Goal: Task Accomplishment & Management: Use online tool/utility

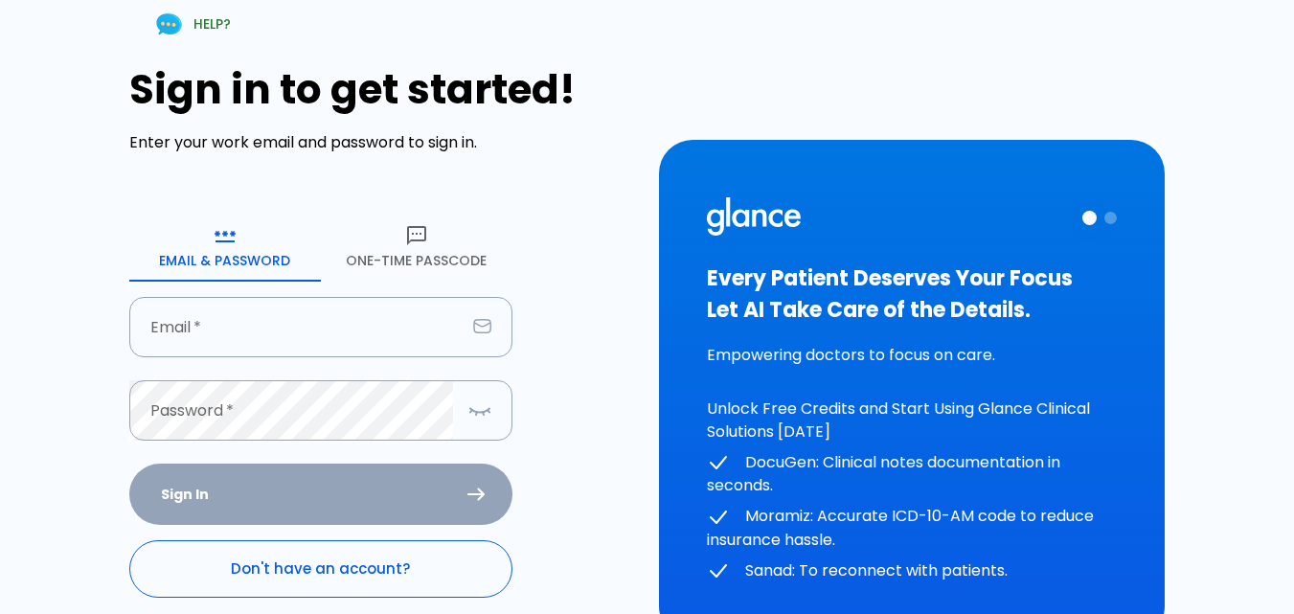
scroll to position [166, 0]
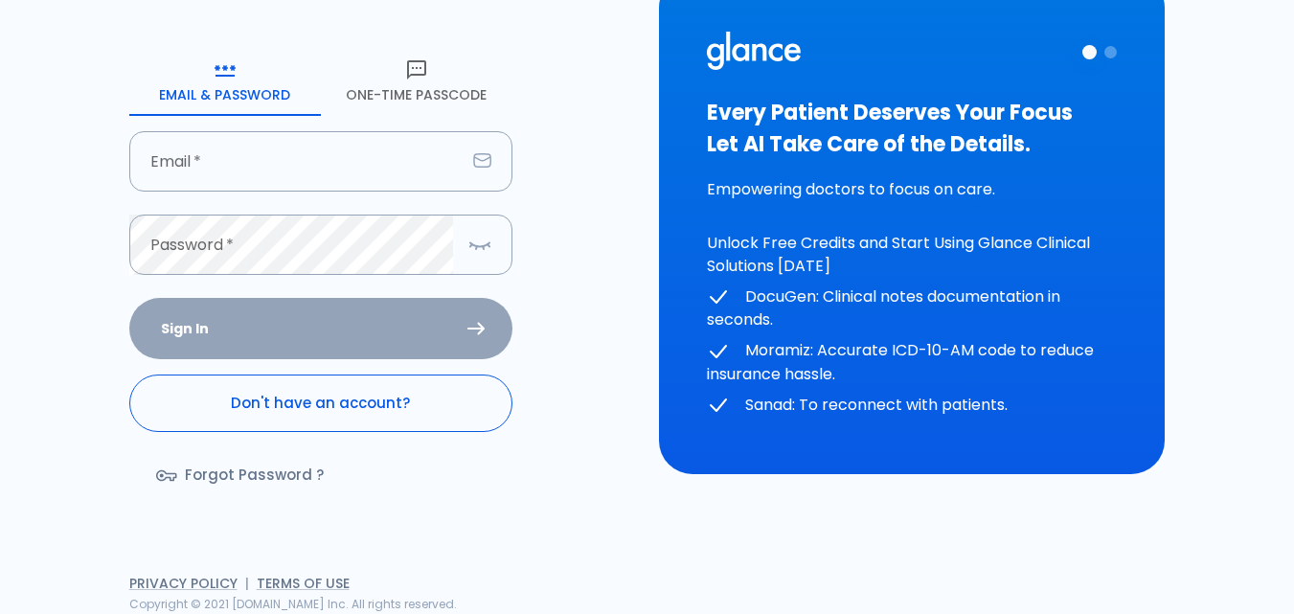
click at [387, 419] on link "Don't have an account?" at bounding box center [320, 402] width 383 height 57
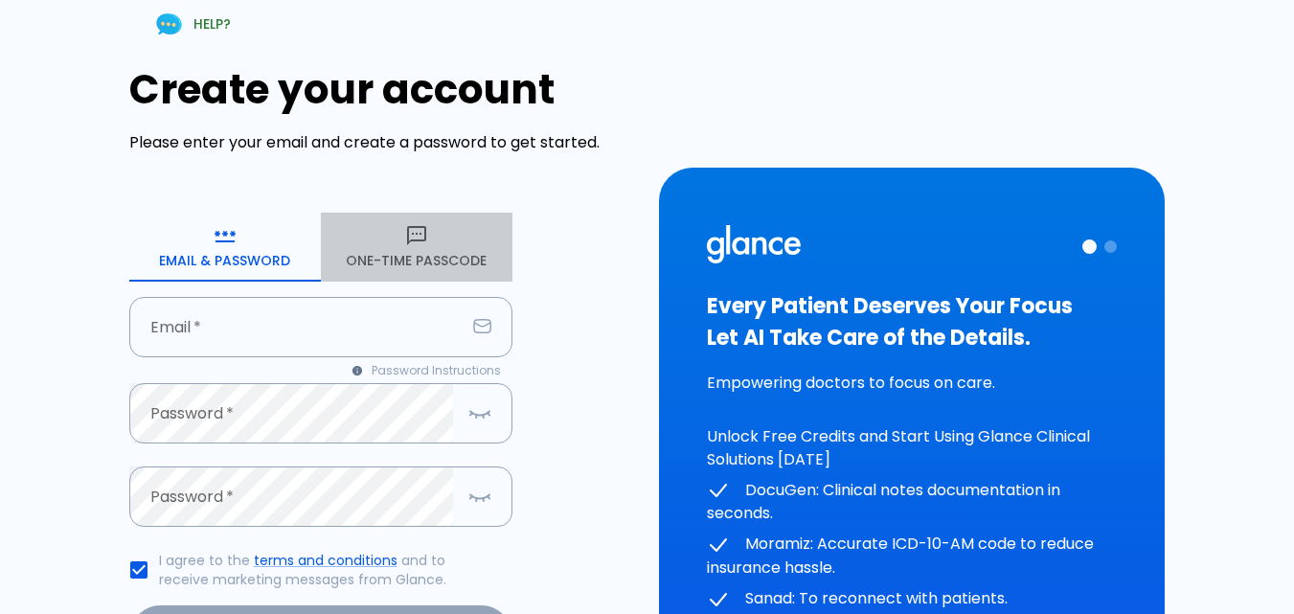
click at [384, 247] on button "One-Time Passcode" at bounding box center [417, 247] width 192 height 69
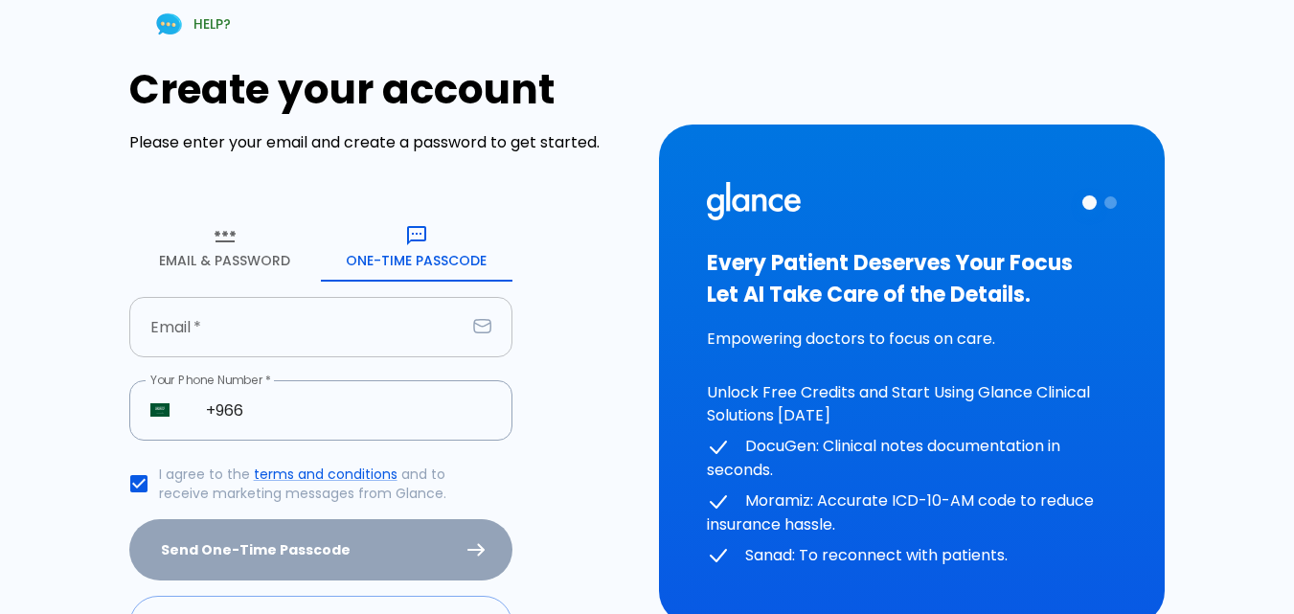
click at [331, 333] on input "text" at bounding box center [297, 327] width 336 height 60
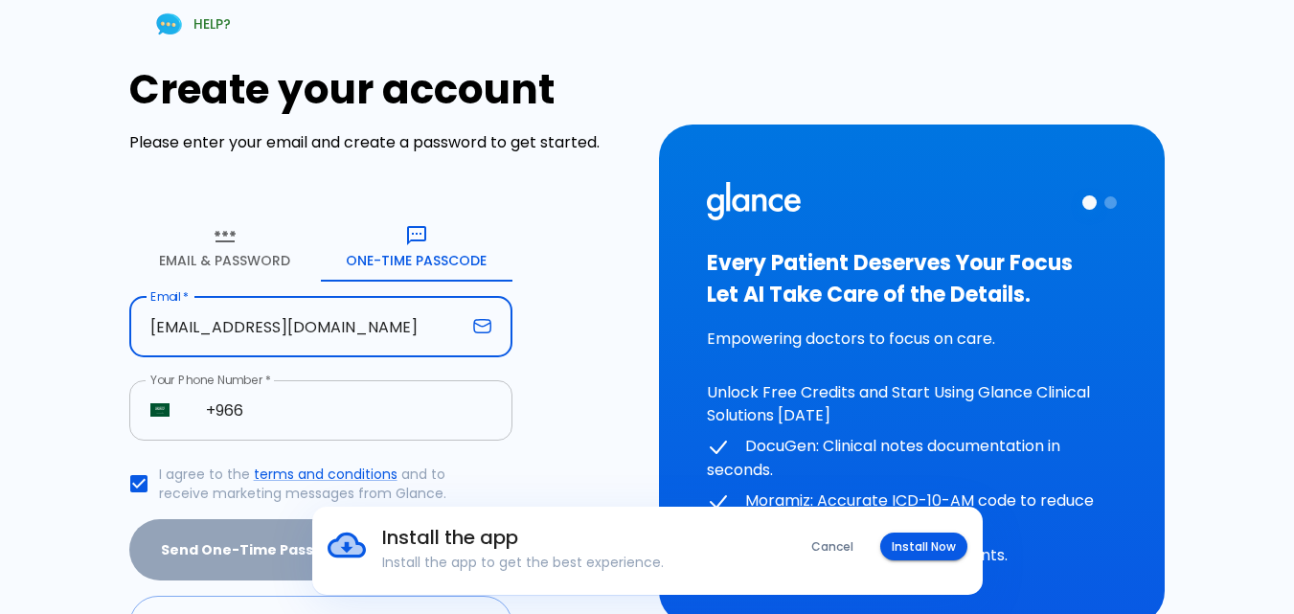
type input "[EMAIL_ADDRESS][DOMAIN_NAME]"
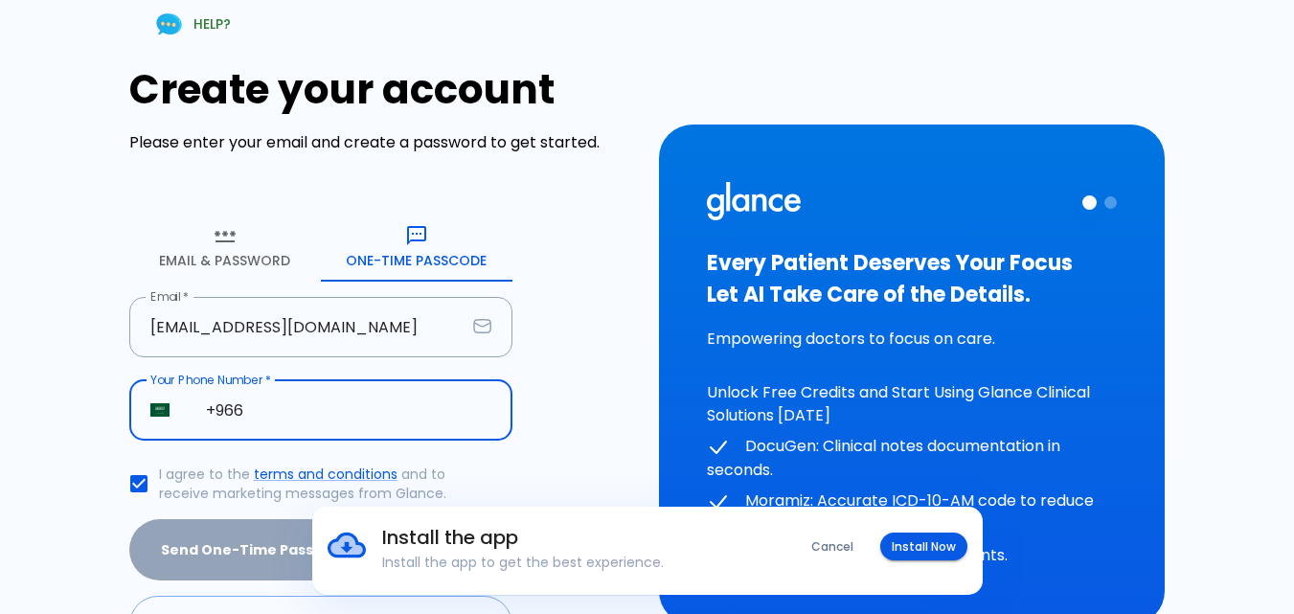
click at [380, 439] on input "+966" at bounding box center [349, 410] width 328 height 60
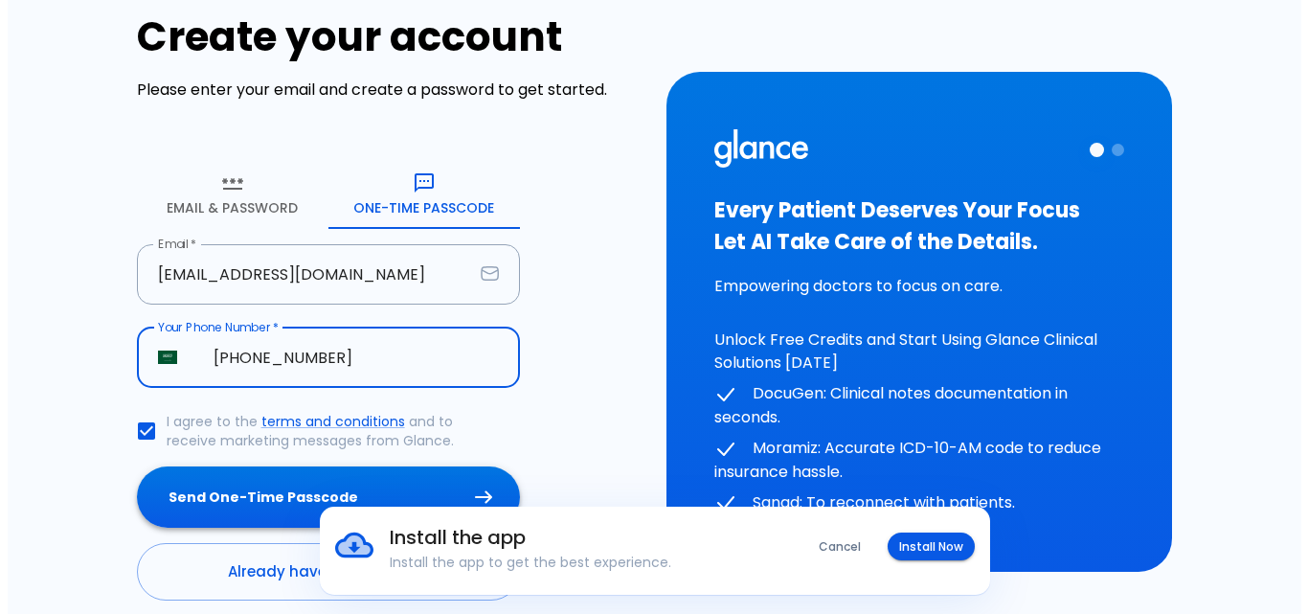
scroll to position [135, 0]
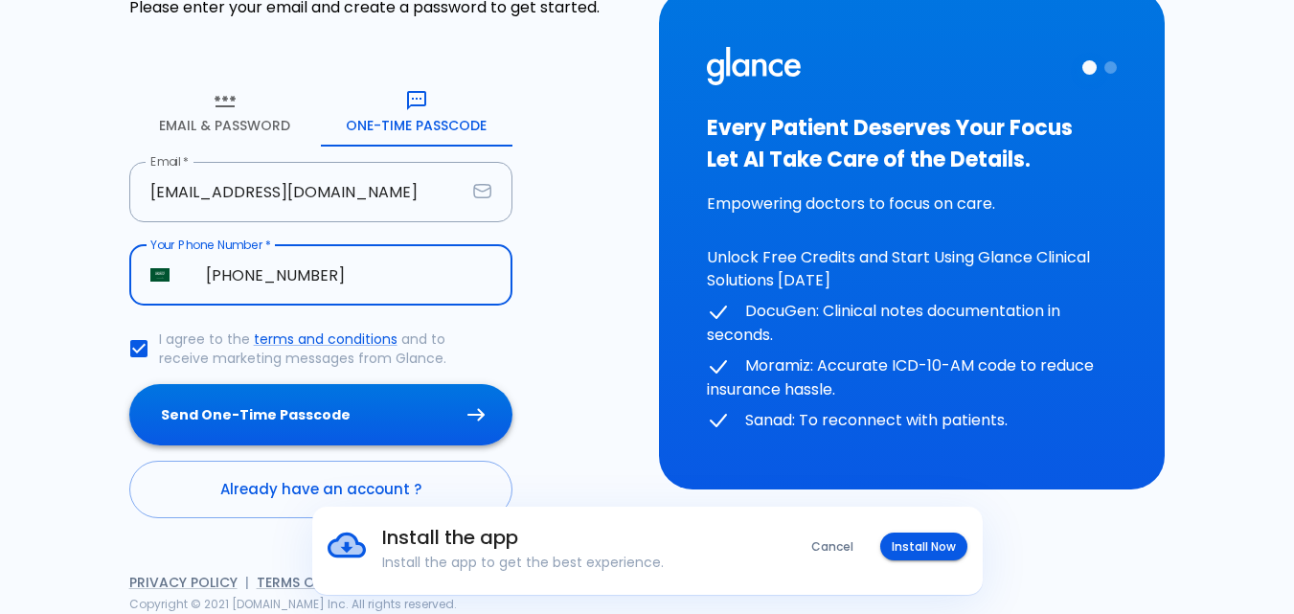
type input "[PHONE_NUMBER]"
click at [428, 422] on button "Send One-Time Passcode" at bounding box center [320, 415] width 383 height 62
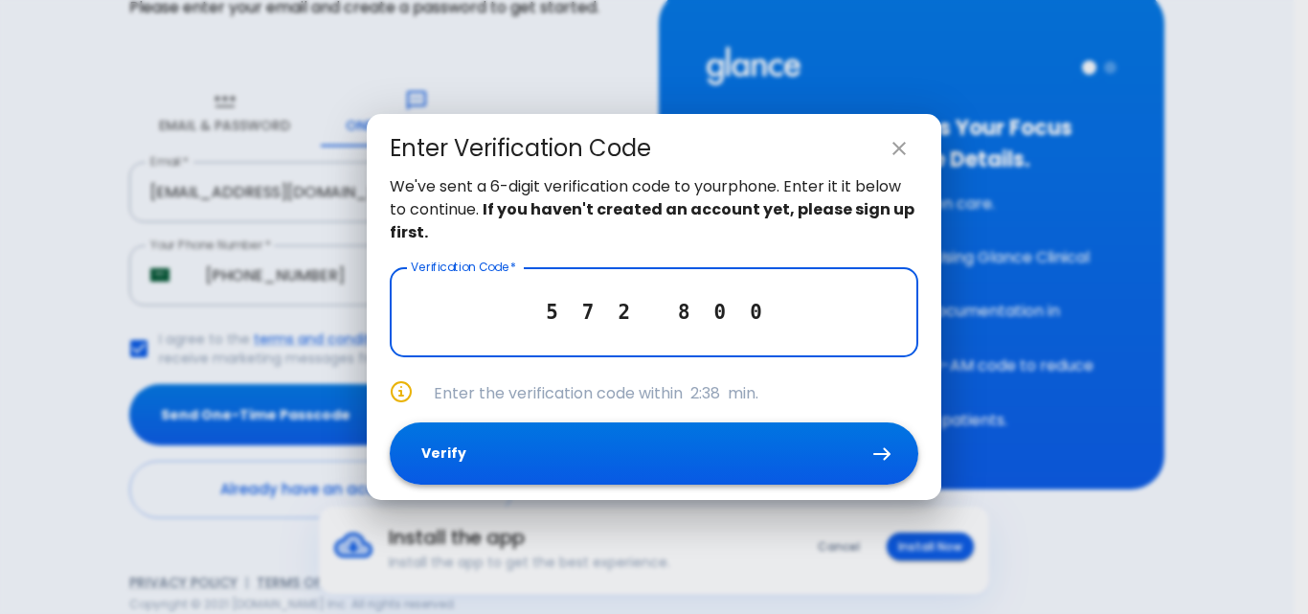
type input "5 7 2 8 0 0"
click at [776, 439] on button "Verify" at bounding box center [654, 453] width 529 height 62
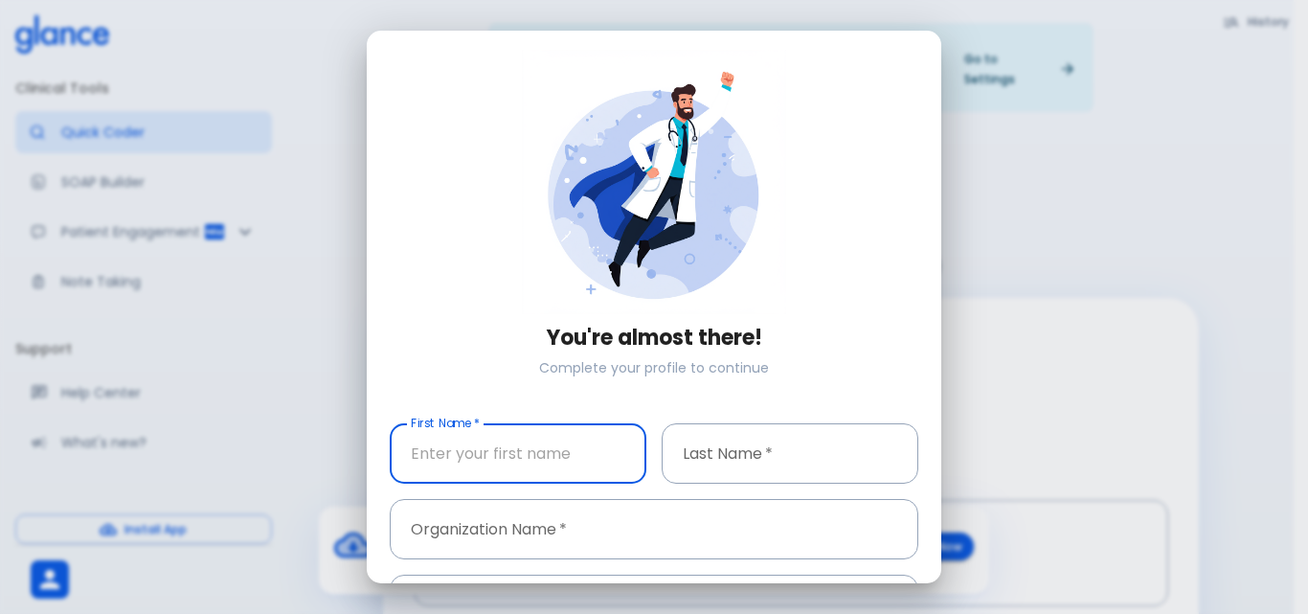
click at [580, 448] on input "text" at bounding box center [518, 453] width 257 height 60
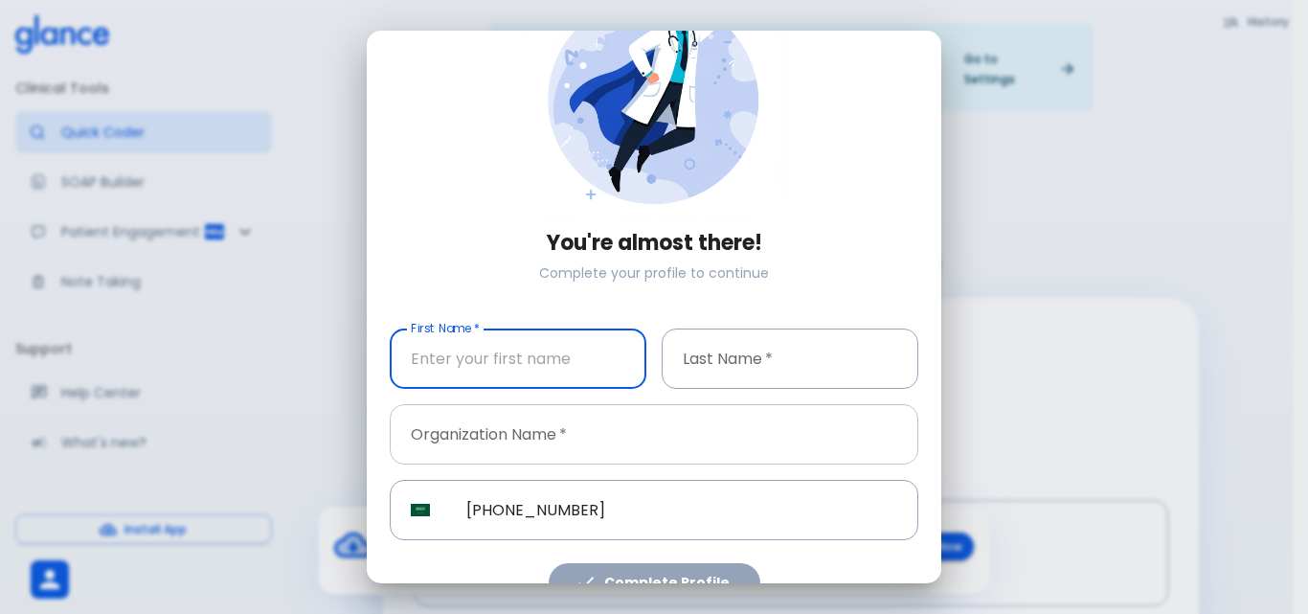
scroll to position [96, 0]
type input "samah"
click at [830, 329] on input "text" at bounding box center [790, 358] width 257 height 60
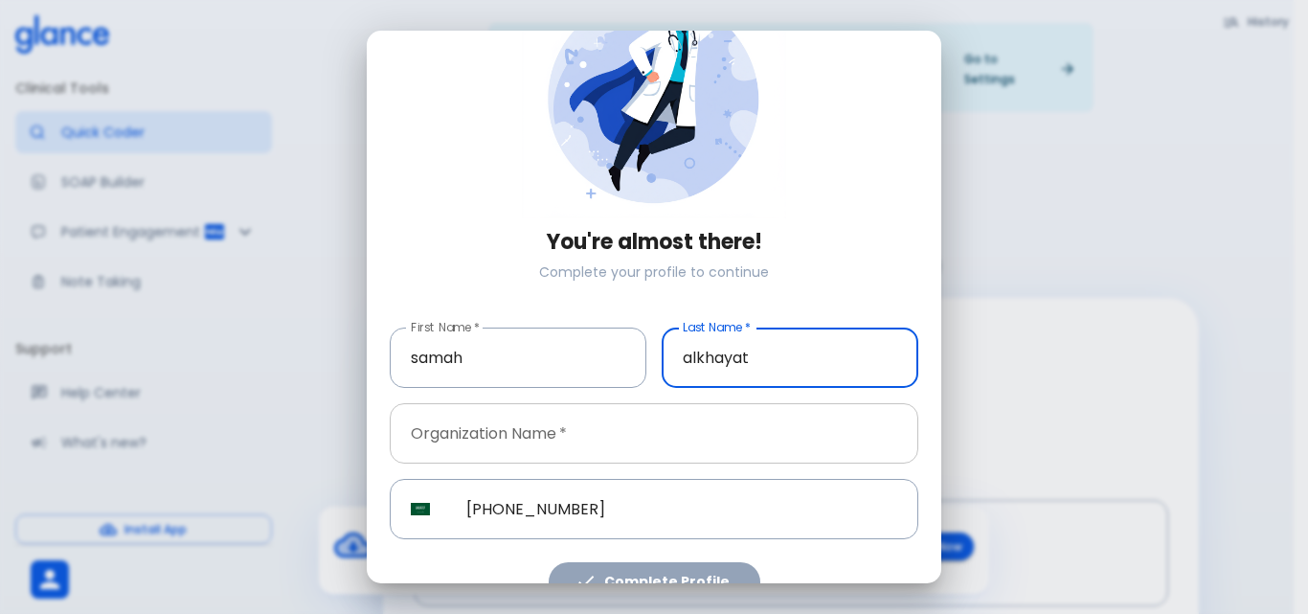
type input "alkhayat"
click at [759, 426] on input "text" at bounding box center [654, 433] width 529 height 60
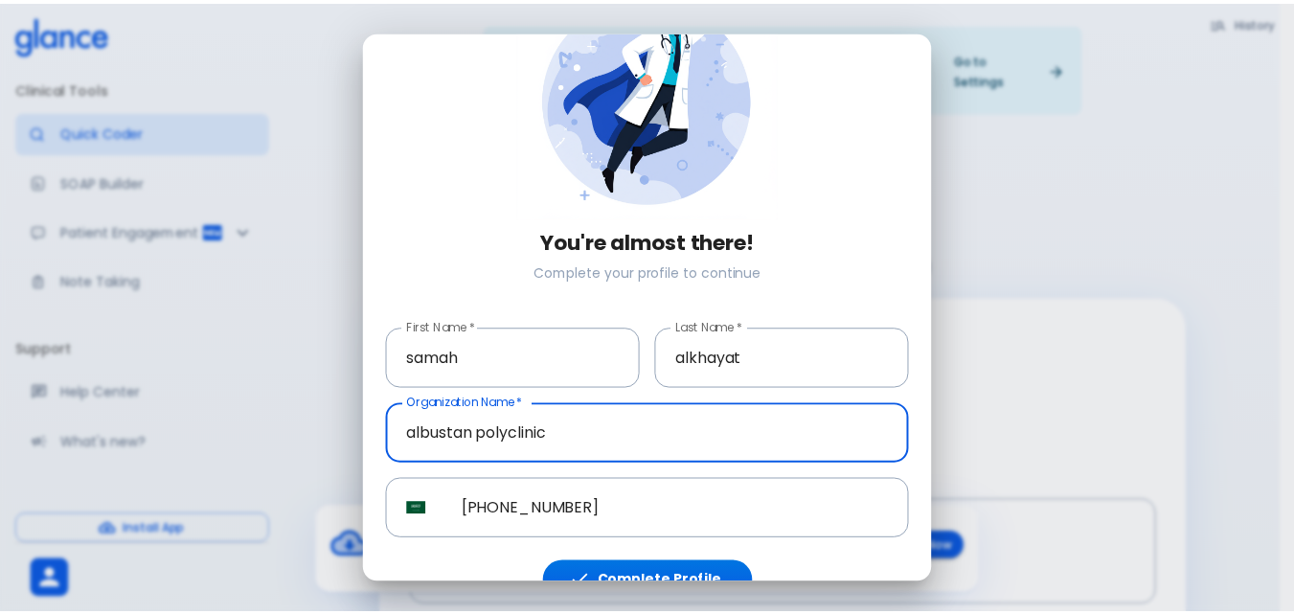
scroll to position [125, 0]
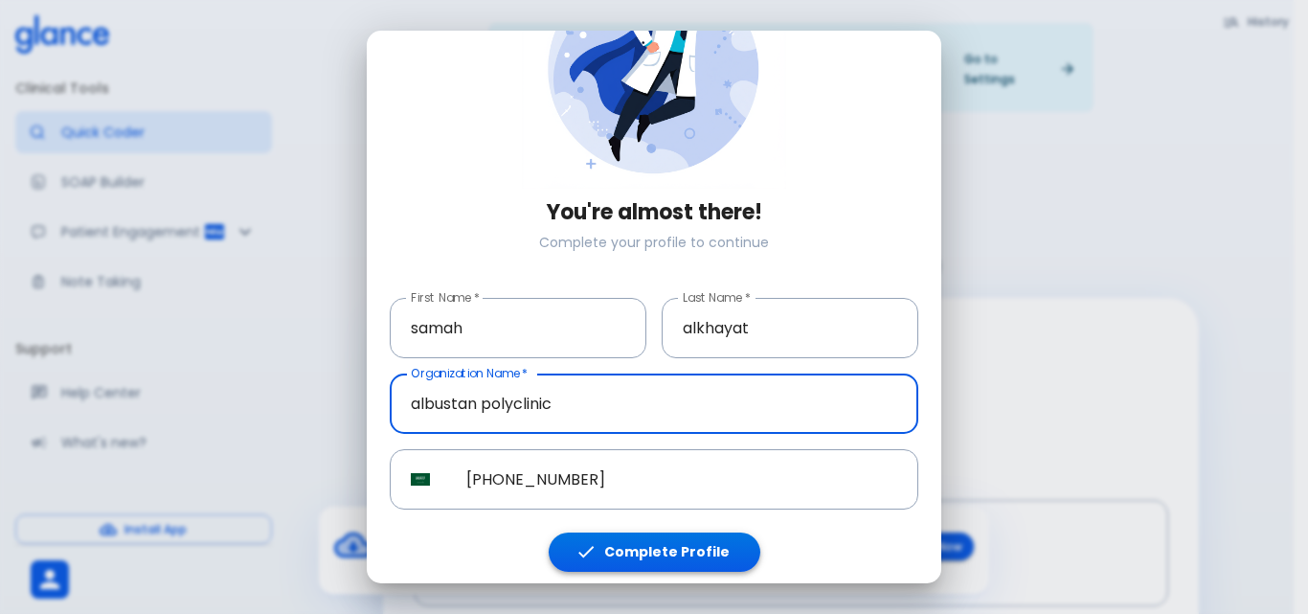
type input "albustan polyclinic"
click at [697, 547] on button "Complete Profile" at bounding box center [655, 552] width 212 height 39
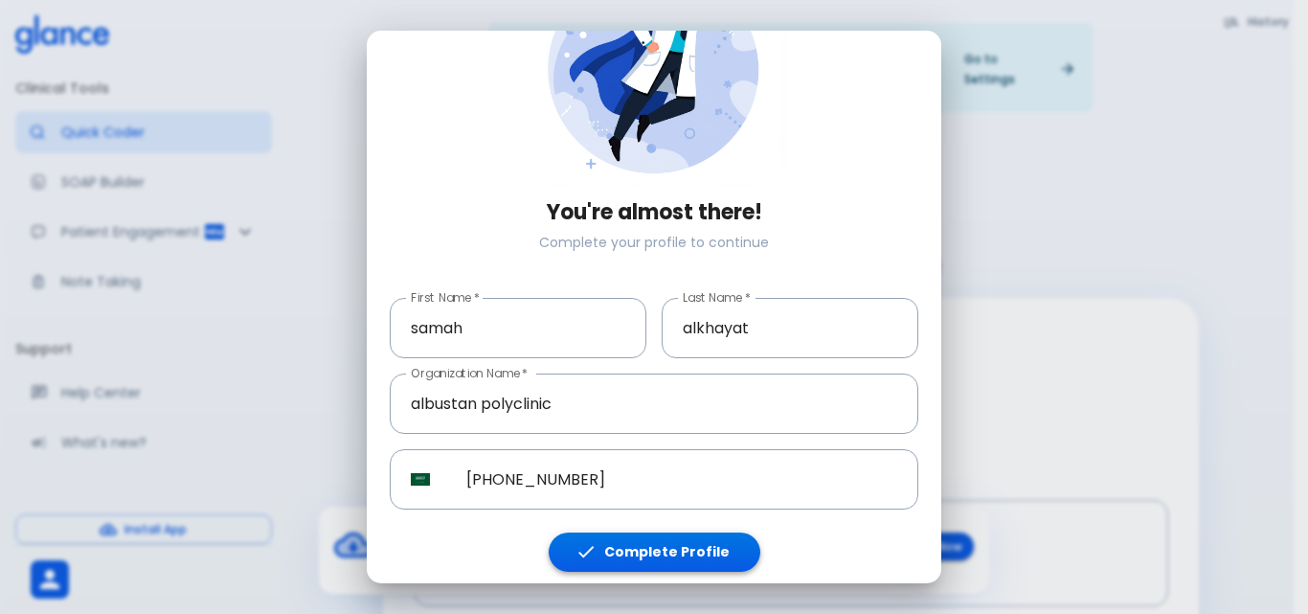
click at [697, 547] on button "Complete Profile" at bounding box center [655, 552] width 212 height 39
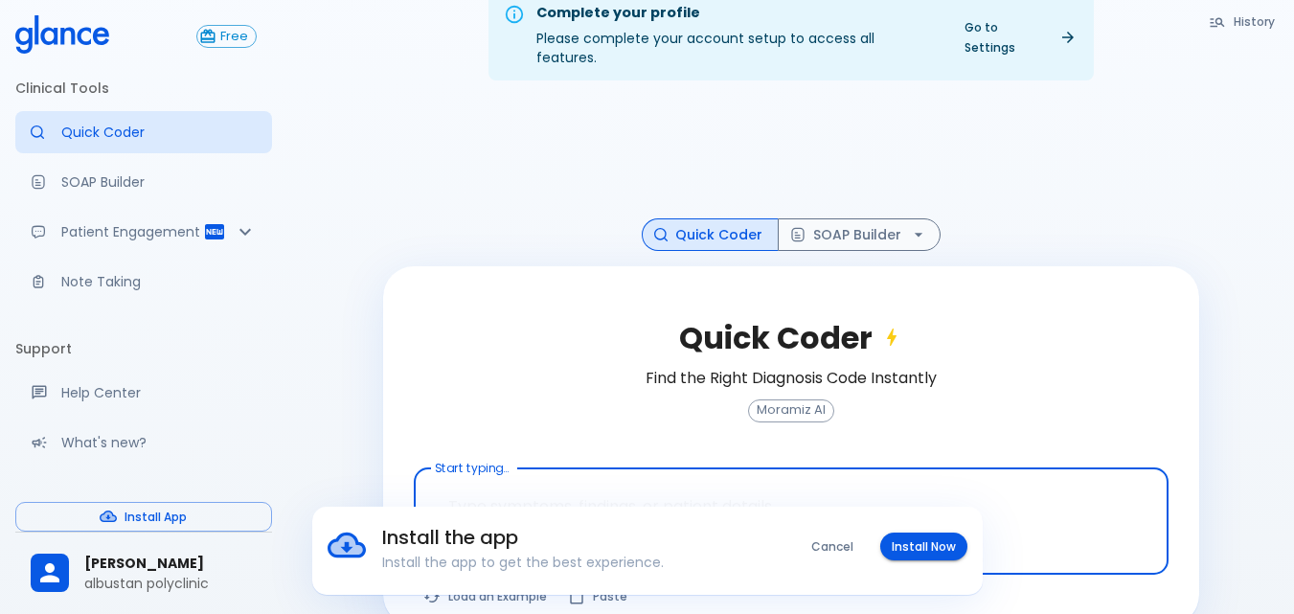
scroll to position [47, 0]
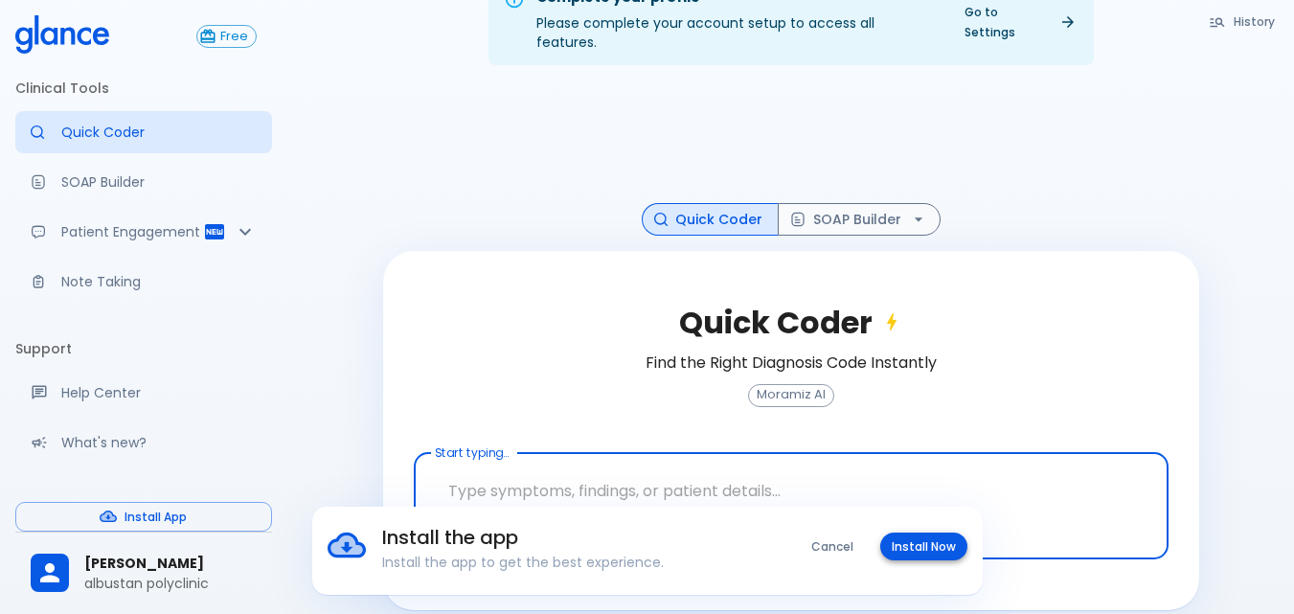
click at [899, 543] on button "Install Now" at bounding box center [923, 547] width 87 height 28
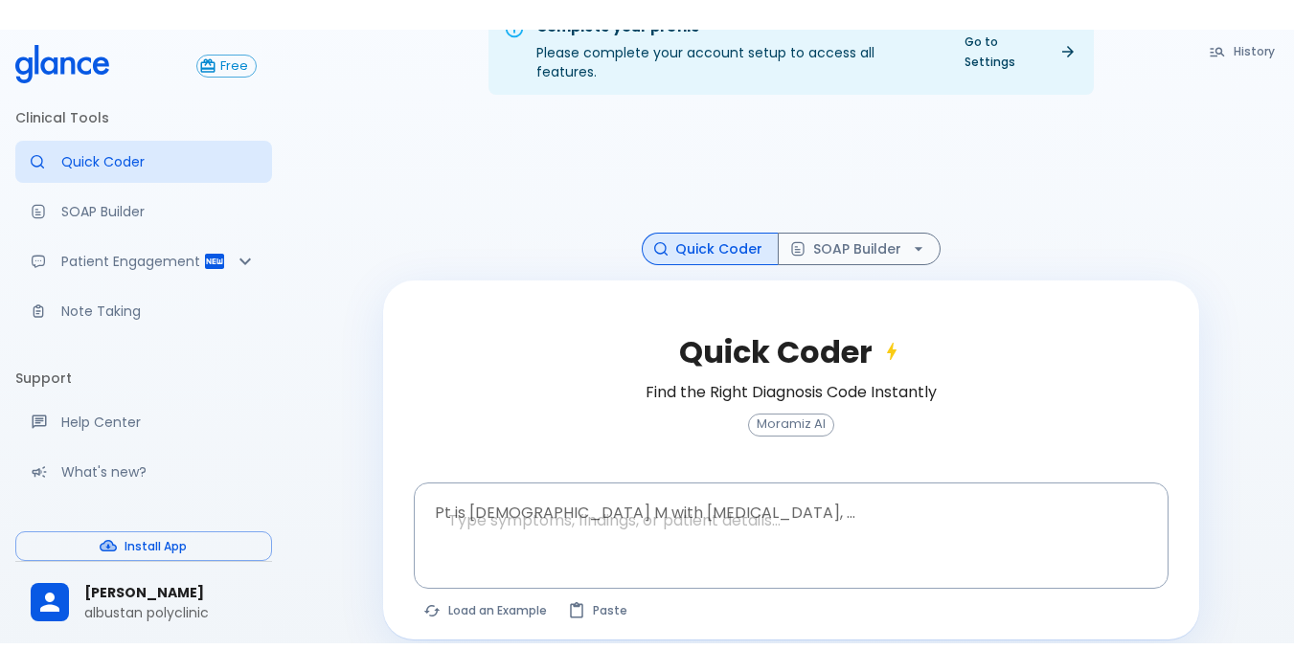
scroll to position [46, 0]
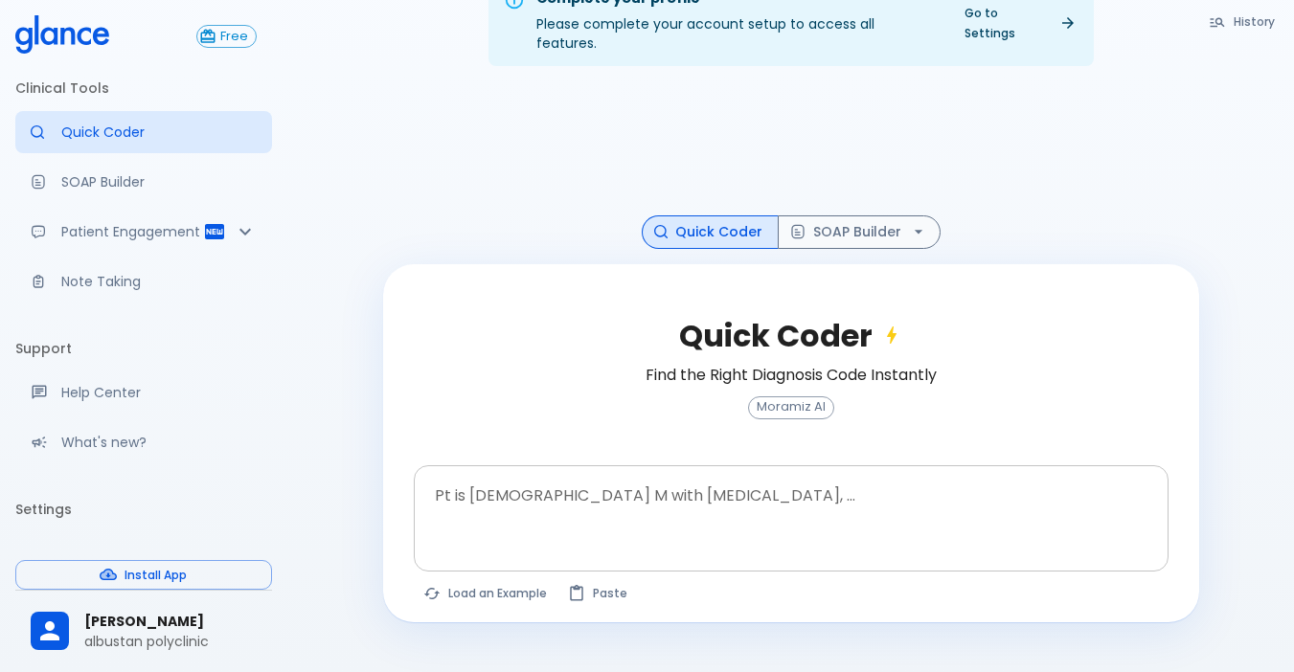
click at [626, 487] on textarea at bounding box center [791, 503] width 728 height 60
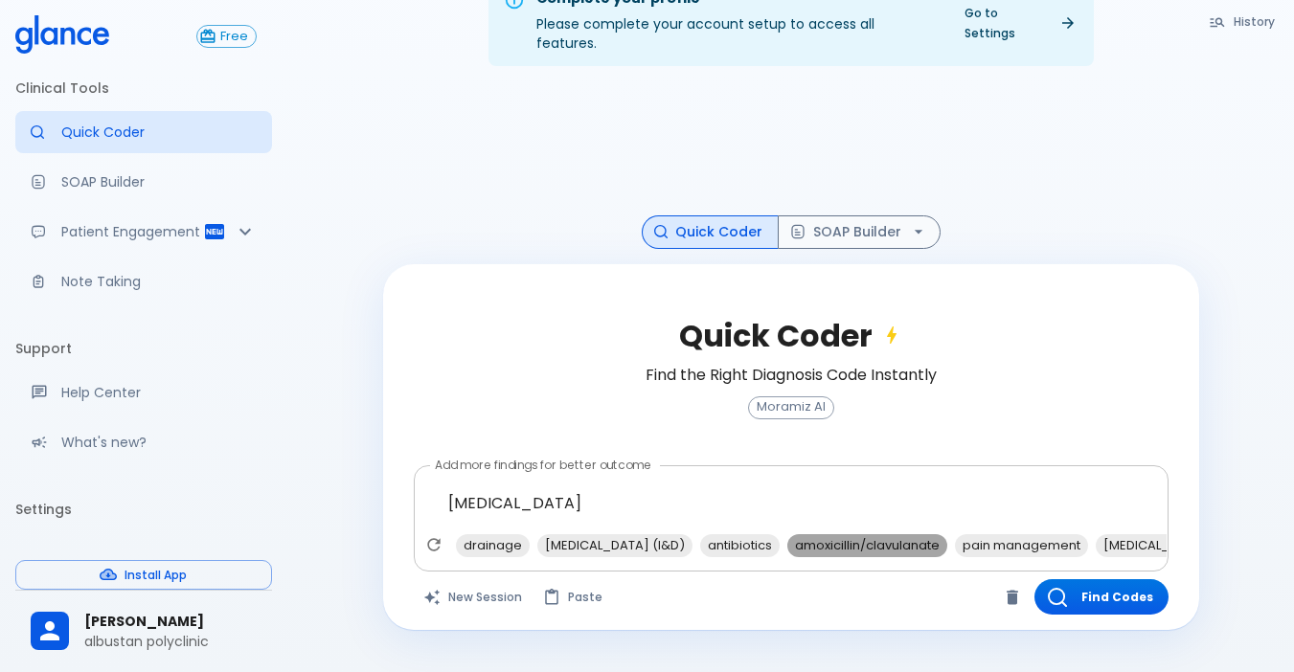
click at [903, 534] on span "amoxicillin/clavulanate" at bounding box center [867, 545] width 160 height 22
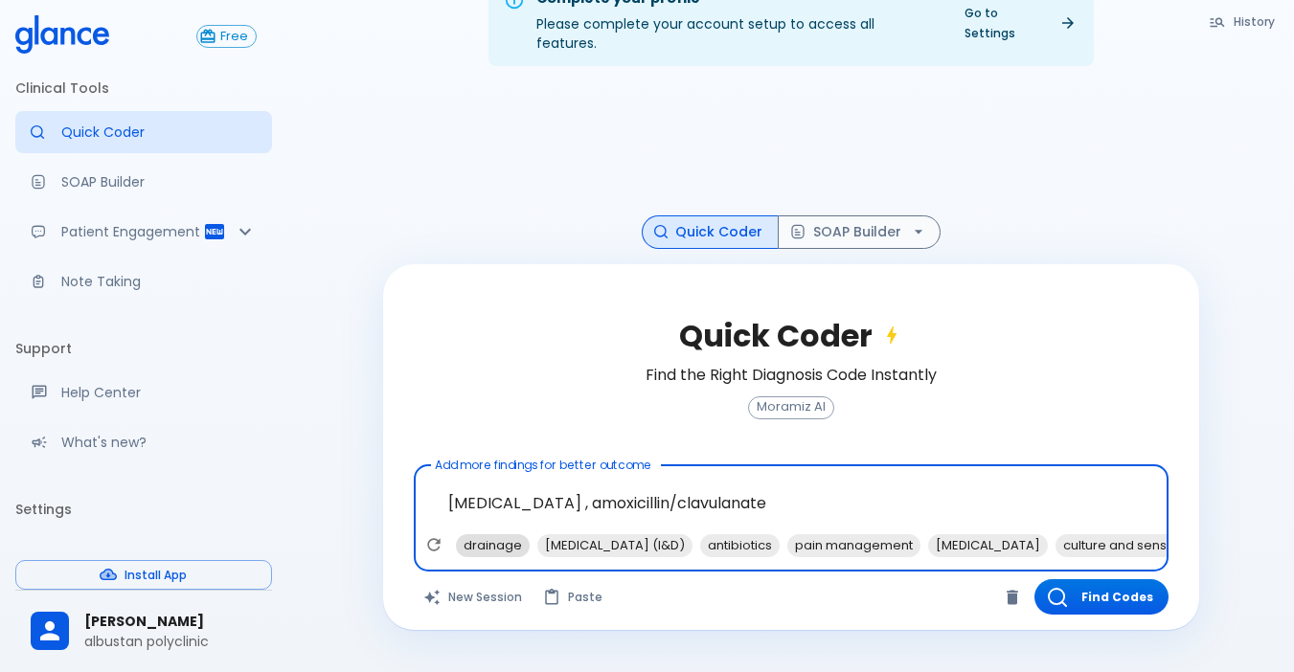
click at [486, 534] on span "drainage" at bounding box center [493, 545] width 74 height 22
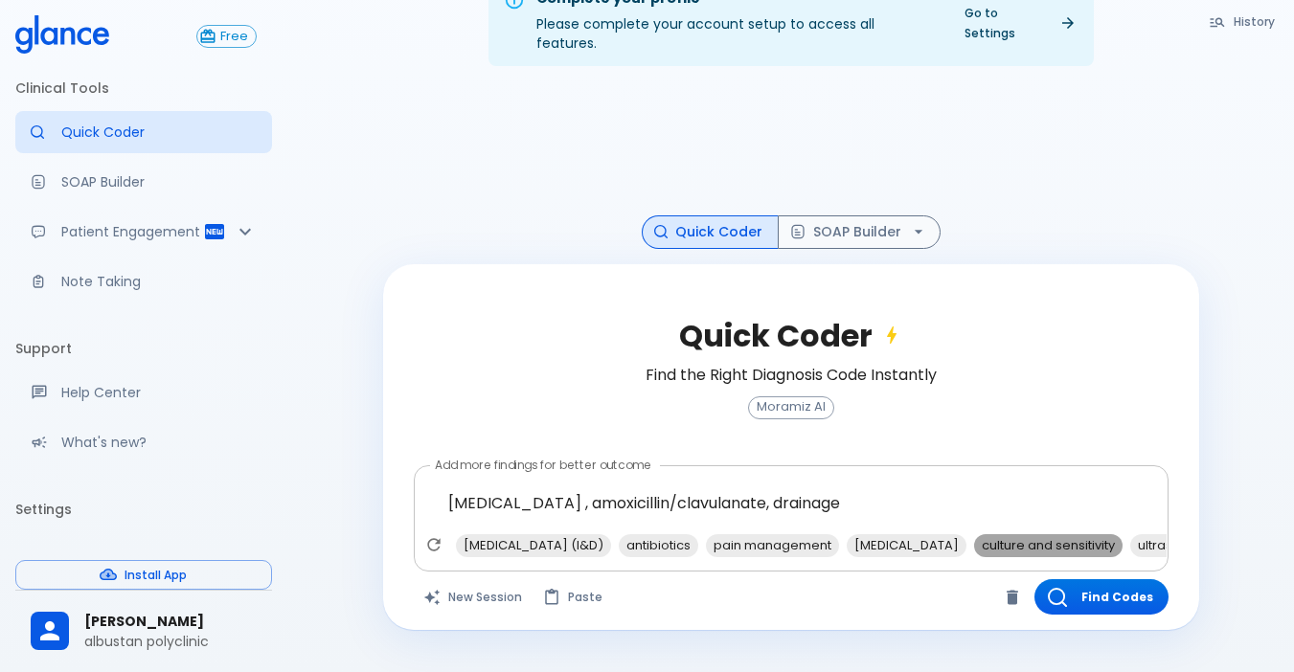
click at [1035, 534] on span "culture and sensitivity" at bounding box center [1048, 545] width 148 height 22
click at [1054, 534] on span "ultrasound" at bounding box center [1015, 545] width 82 height 22
type textarea "[MEDICAL_DATA] , amoxicillin/clavulanate, drainage, culture and sensitivity, ul…"
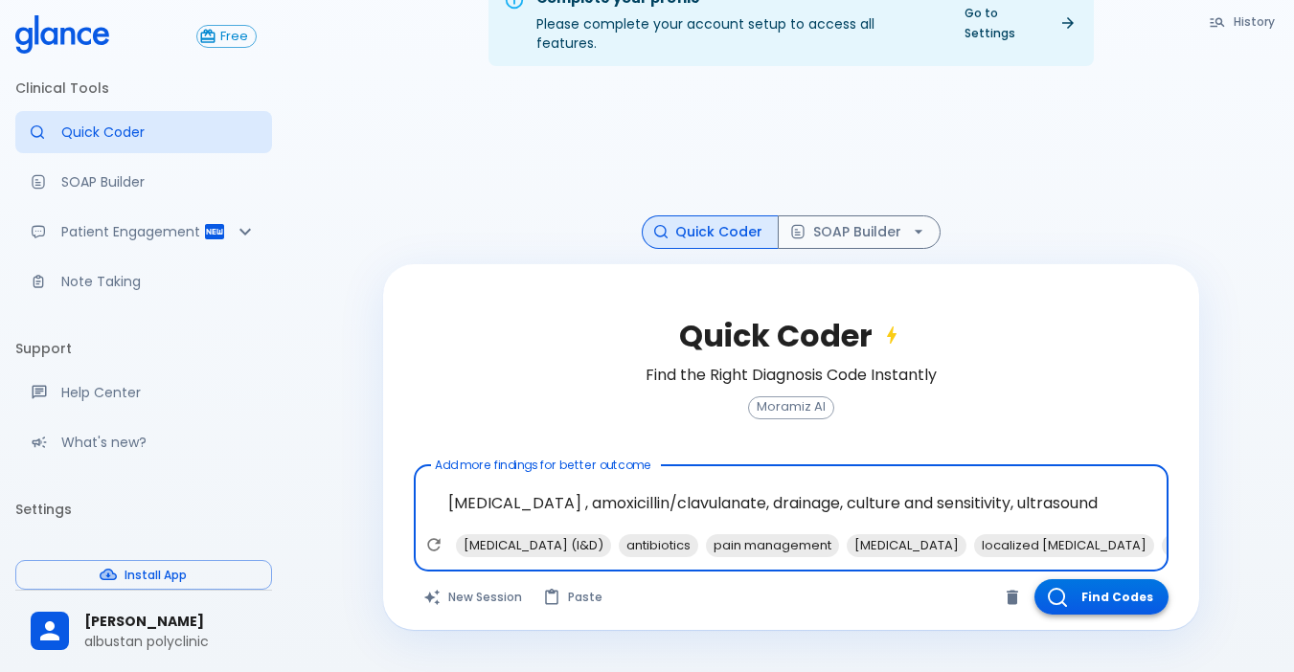
click at [1096, 579] on button "Find Codes" at bounding box center [1101, 596] width 134 height 35
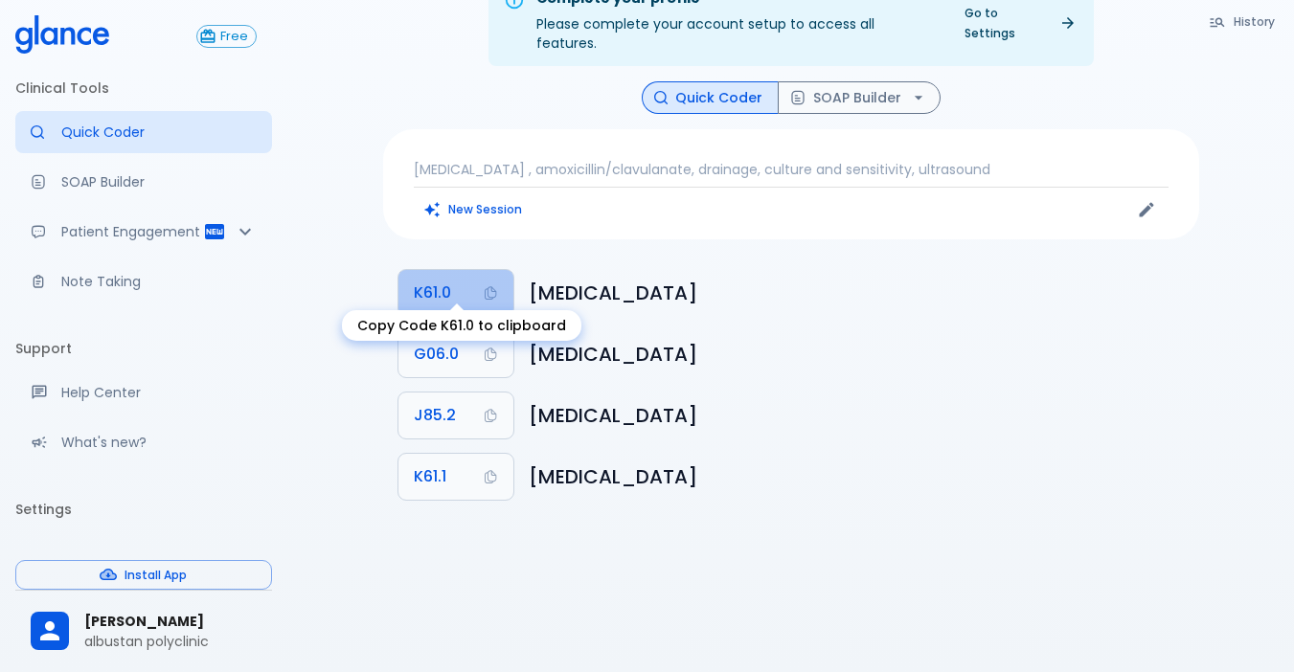
click at [431, 270] on button "K61.0" at bounding box center [455, 293] width 115 height 46
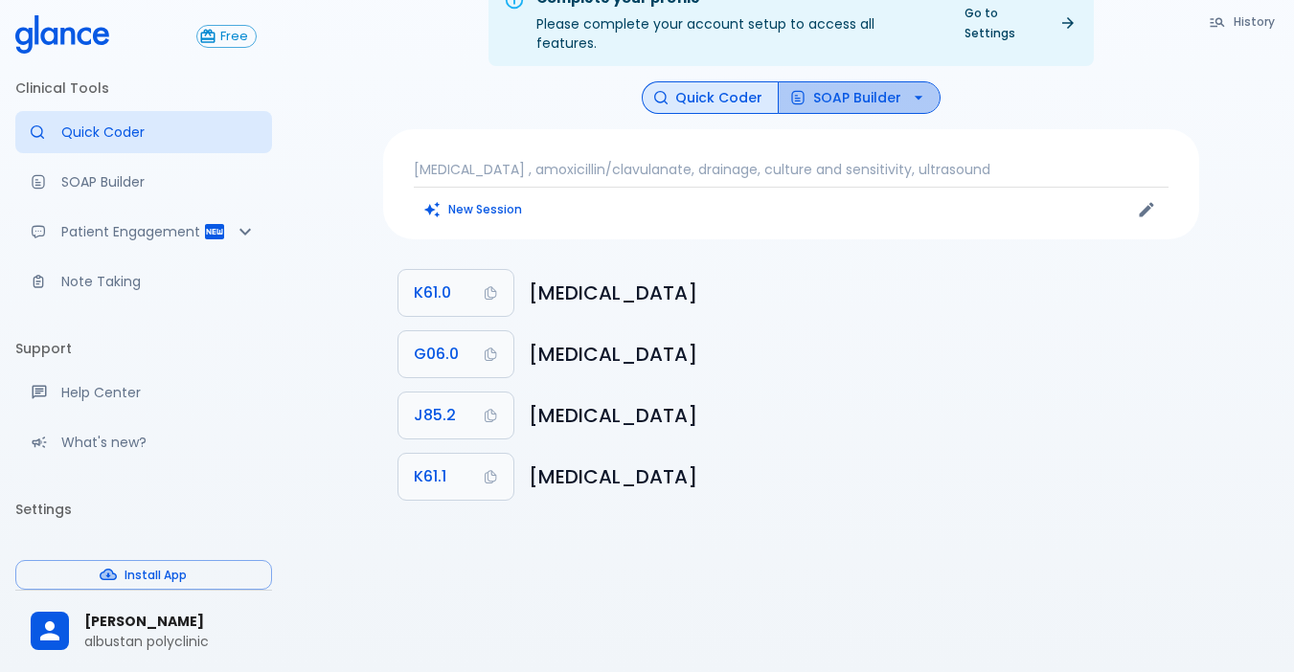
click at [885, 89] on button "SOAP Builder" at bounding box center [859, 98] width 163 height 34
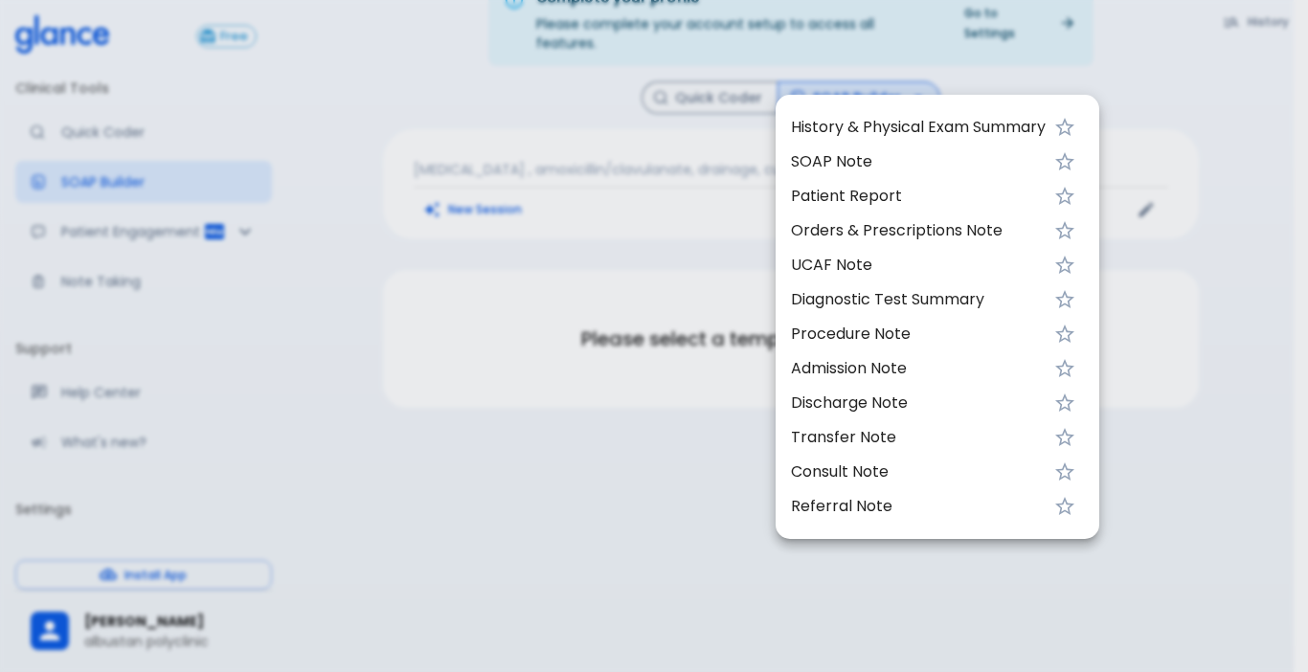
click at [896, 120] on span "History & Physical Exam Summary" at bounding box center [918, 127] width 255 height 23
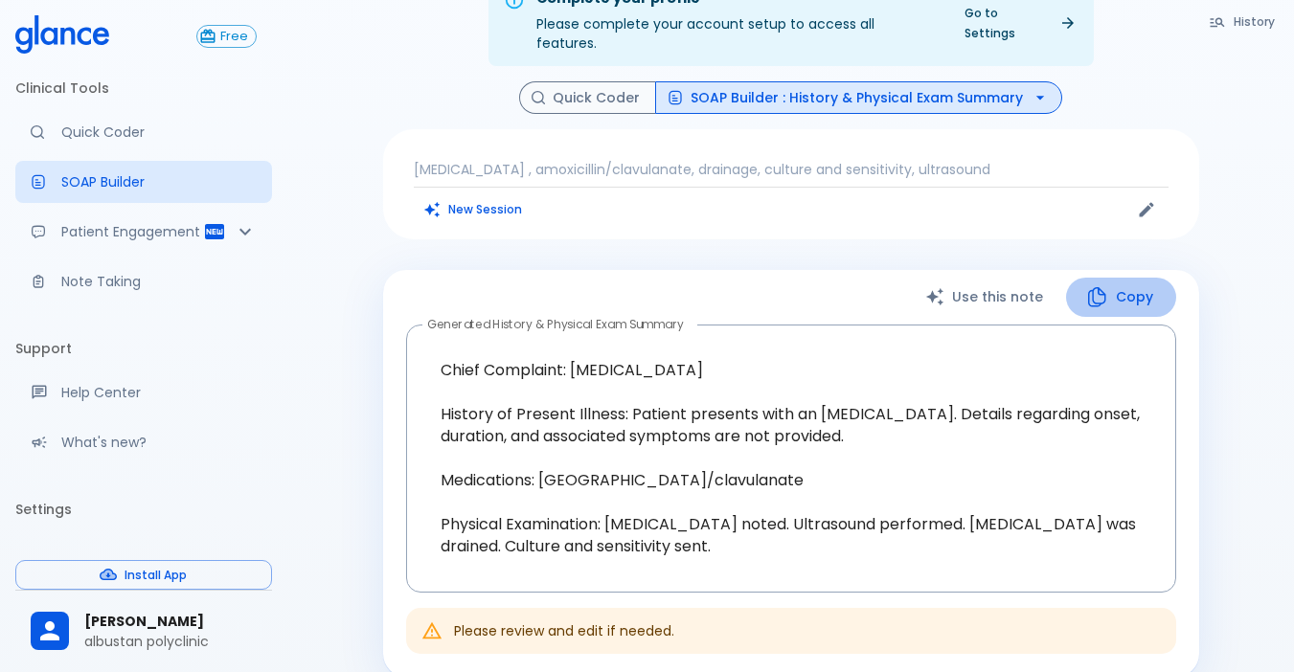
click at [1103, 285] on icon "button" at bounding box center [1096, 296] width 23 height 23
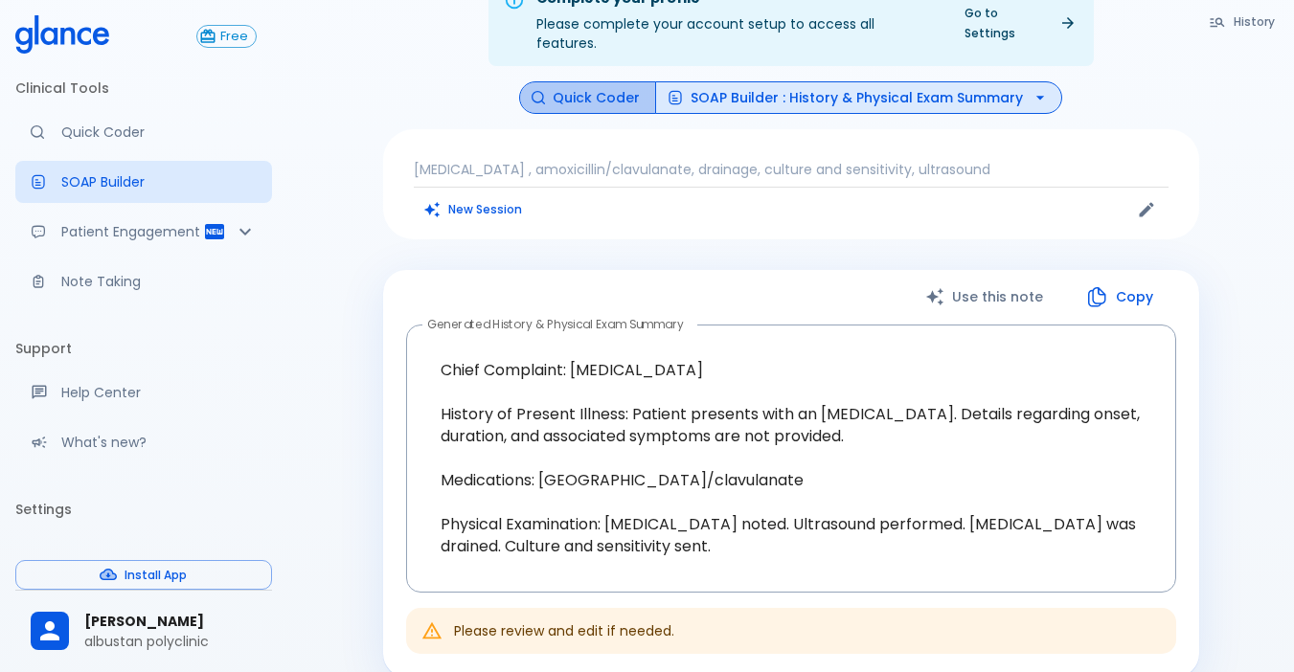
click at [629, 81] on button "Quick Coder" at bounding box center [587, 98] width 137 height 34
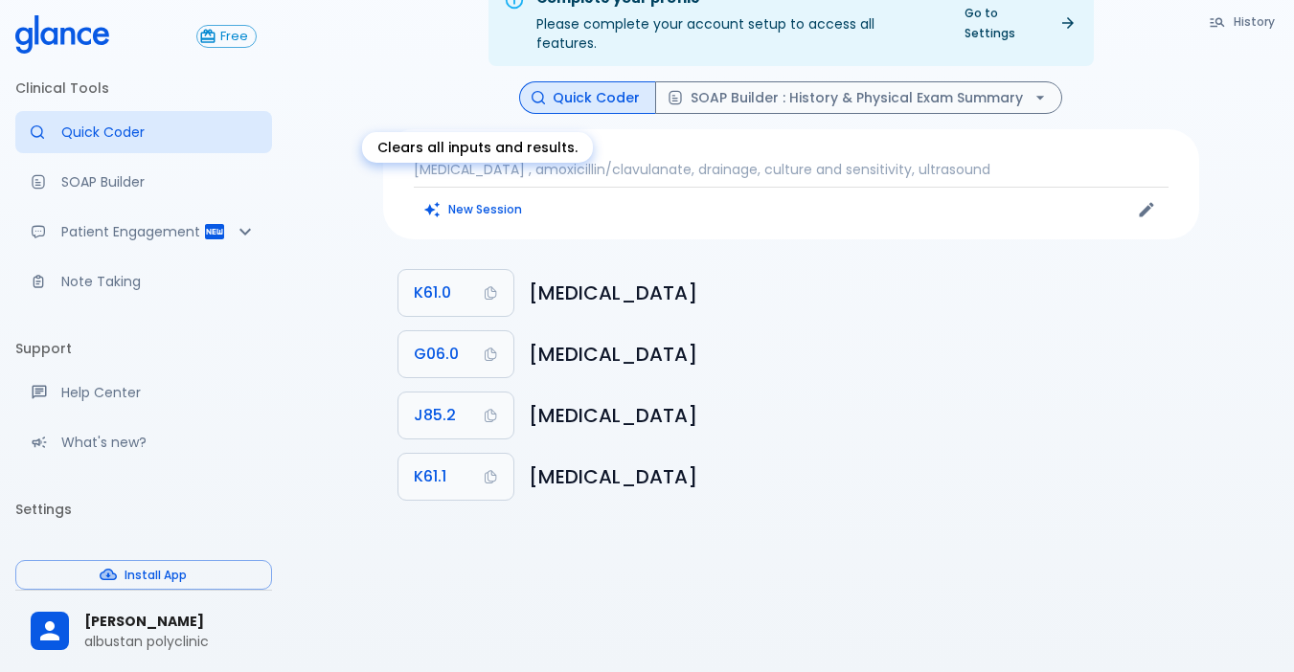
click at [517, 195] on button "New Session" at bounding box center [474, 209] width 120 height 28
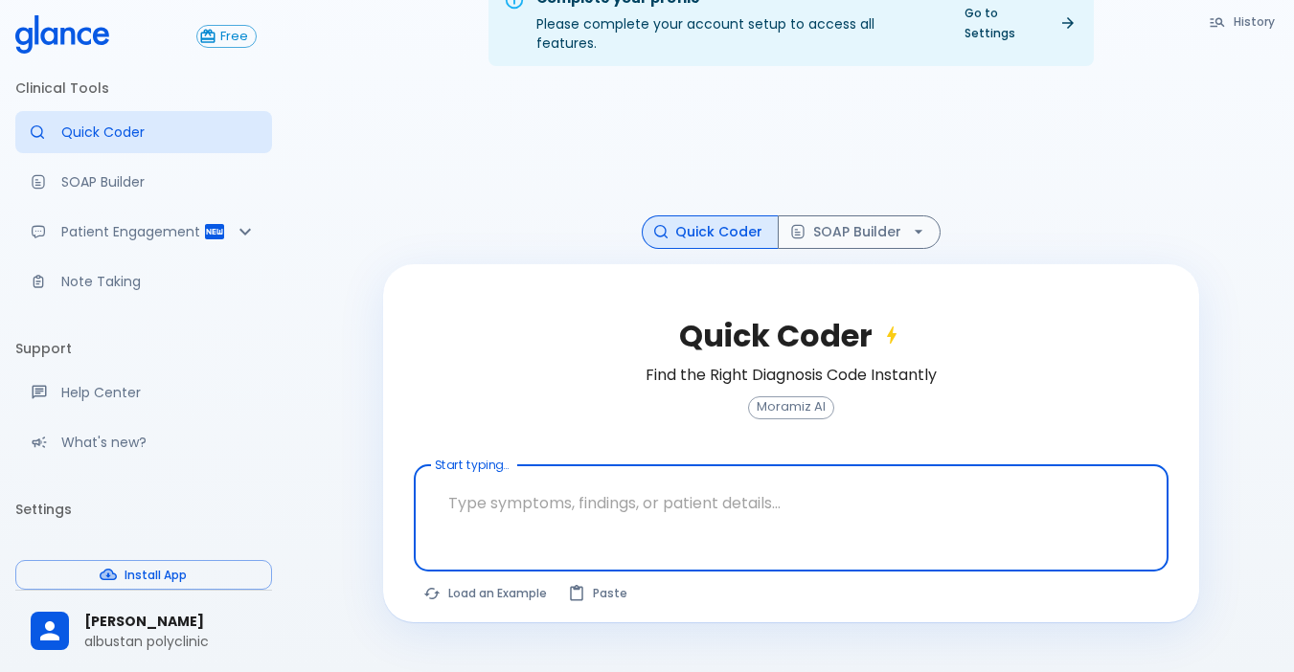
click at [599, 495] on textarea at bounding box center [791, 503] width 728 height 60
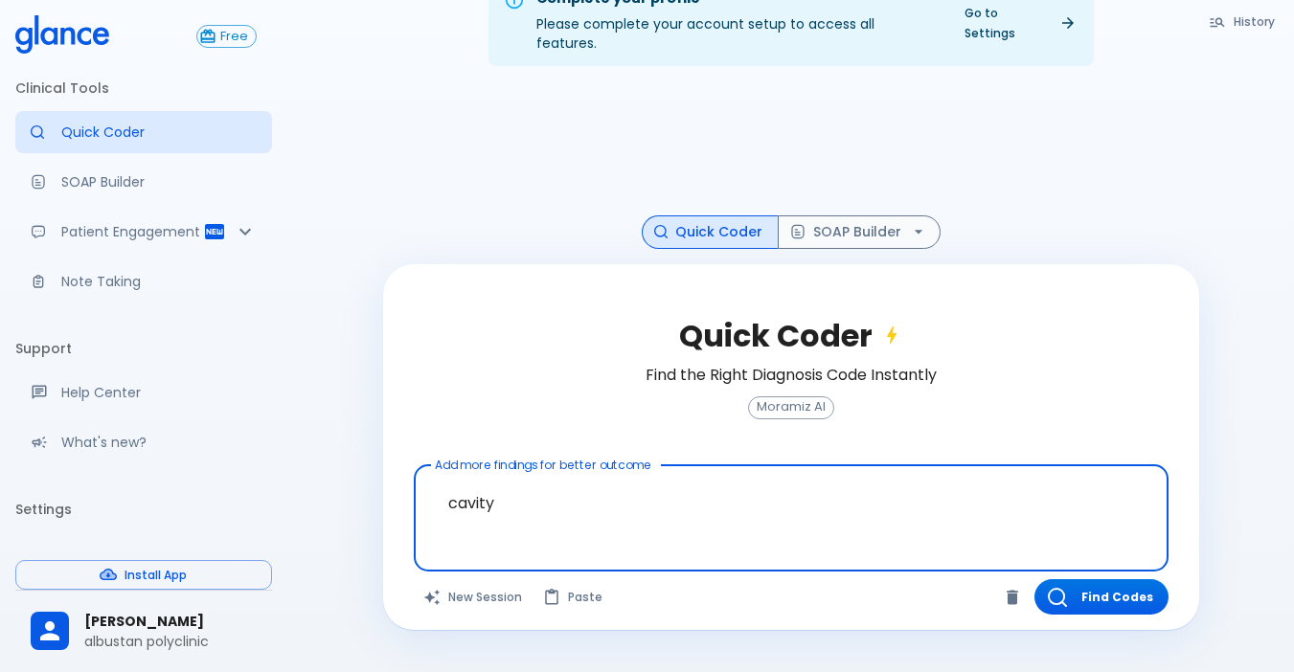
click at [555, 493] on textarea "cavity" at bounding box center [791, 503] width 728 height 60
type textarea "c"
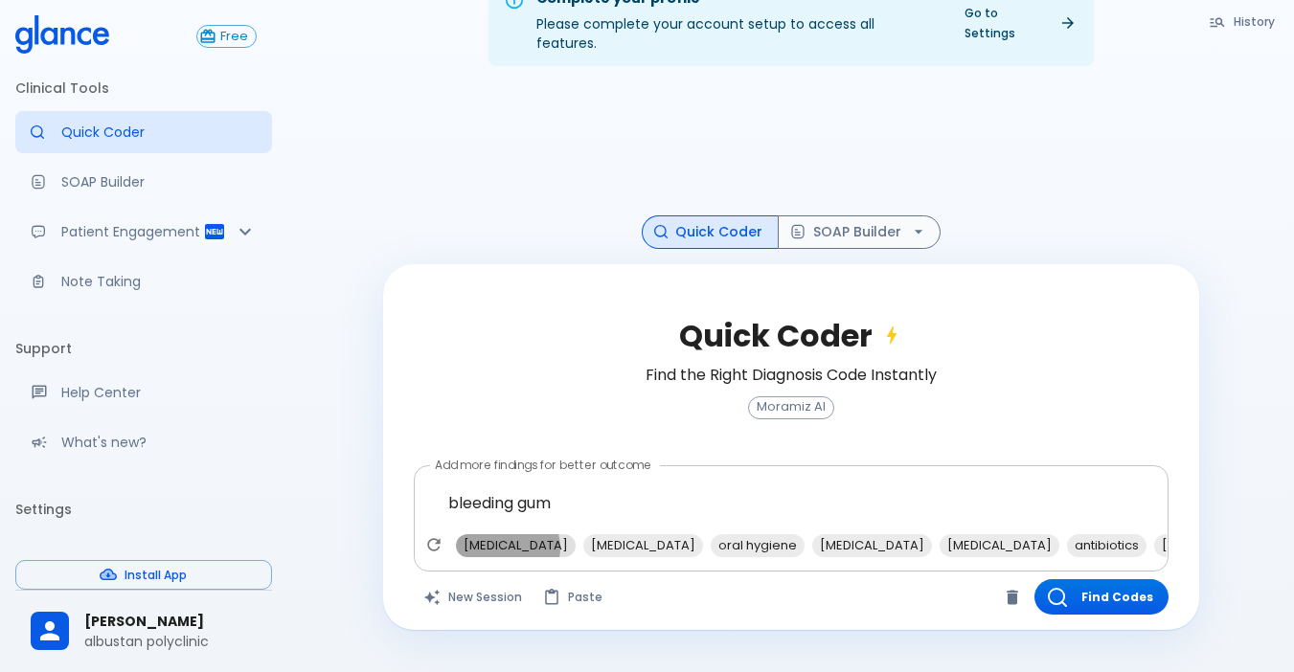
click at [506, 534] on span "[MEDICAL_DATA]" at bounding box center [516, 545] width 120 height 22
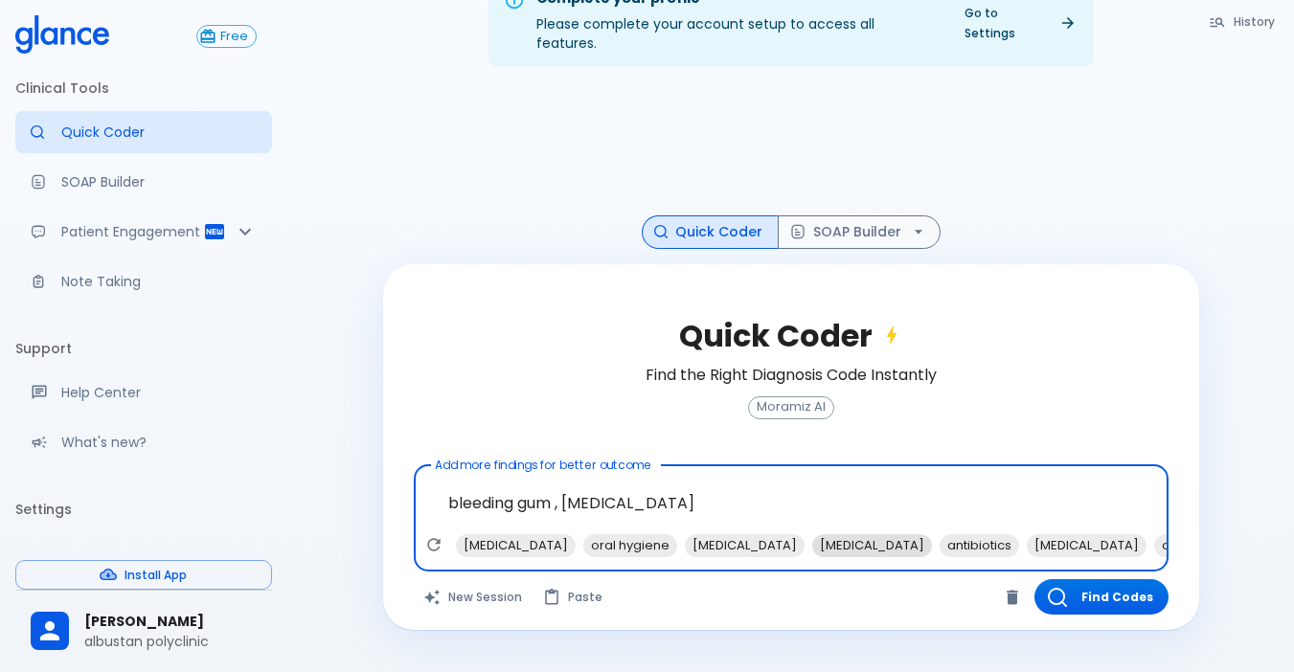
click at [812, 534] on span "[MEDICAL_DATA]" at bounding box center [872, 545] width 120 height 22
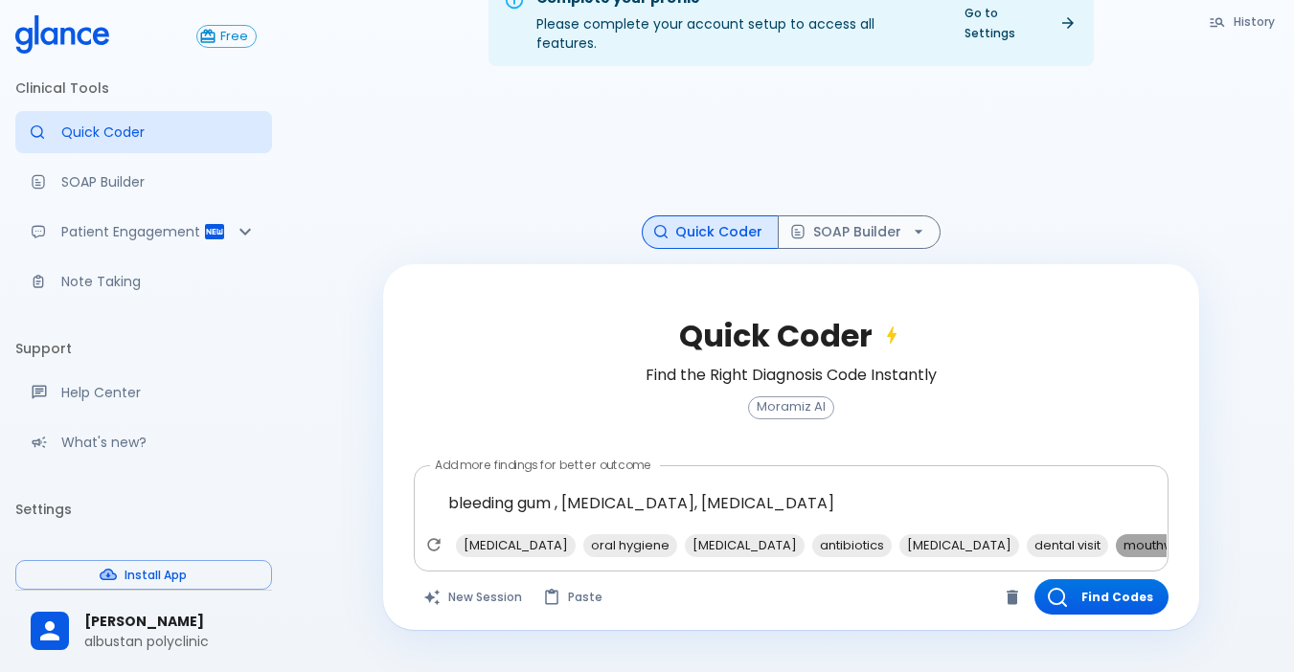
click at [1122, 534] on span "mouthwash" at bounding box center [1160, 545] width 89 height 22
type textarea "bleeding gum , [MEDICAL_DATA], [MEDICAL_DATA], mouthwash"
click at [1083, 579] on button "Find Codes" at bounding box center [1101, 596] width 134 height 35
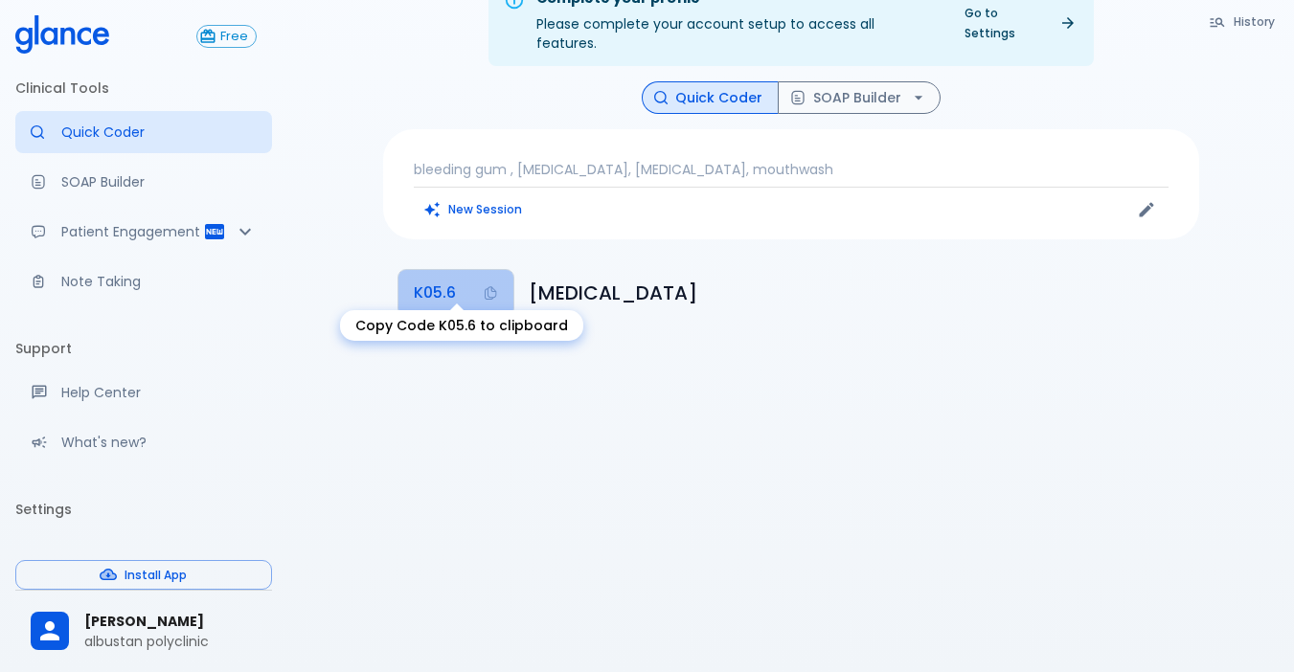
click at [452, 280] on span "K05.6" at bounding box center [435, 293] width 42 height 27
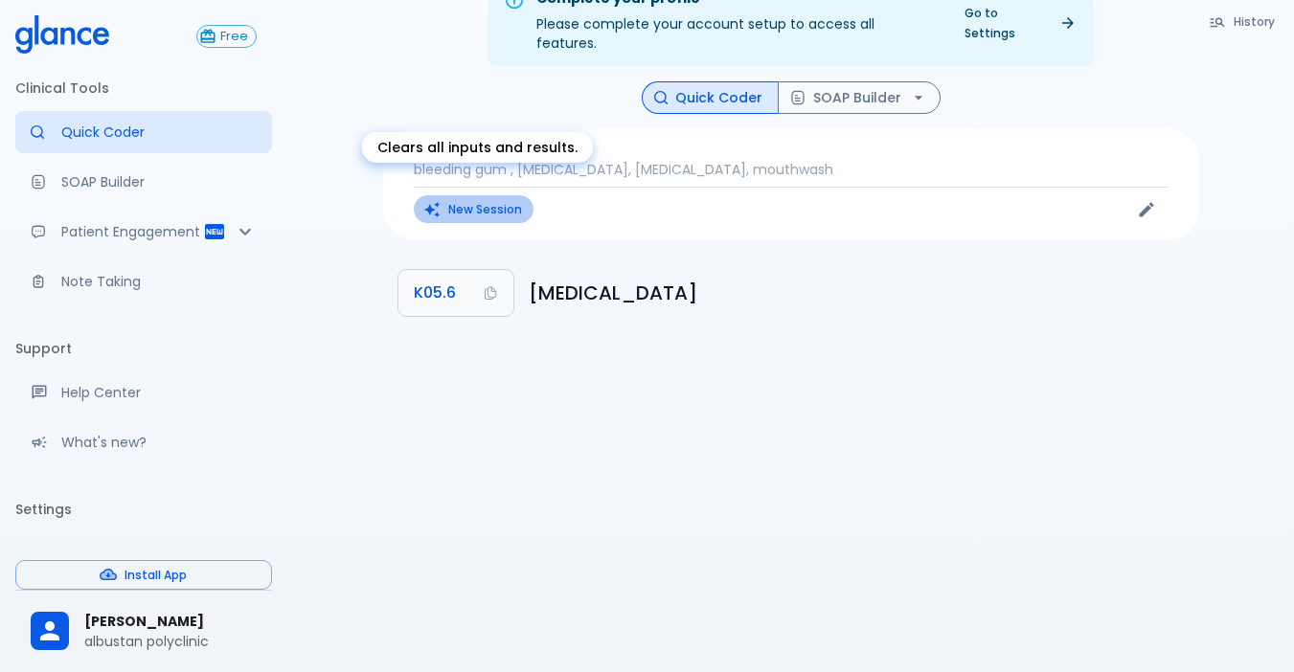
click at [493, 195] on button "New Session" at bounding box center [474, 209] width 120 height 28
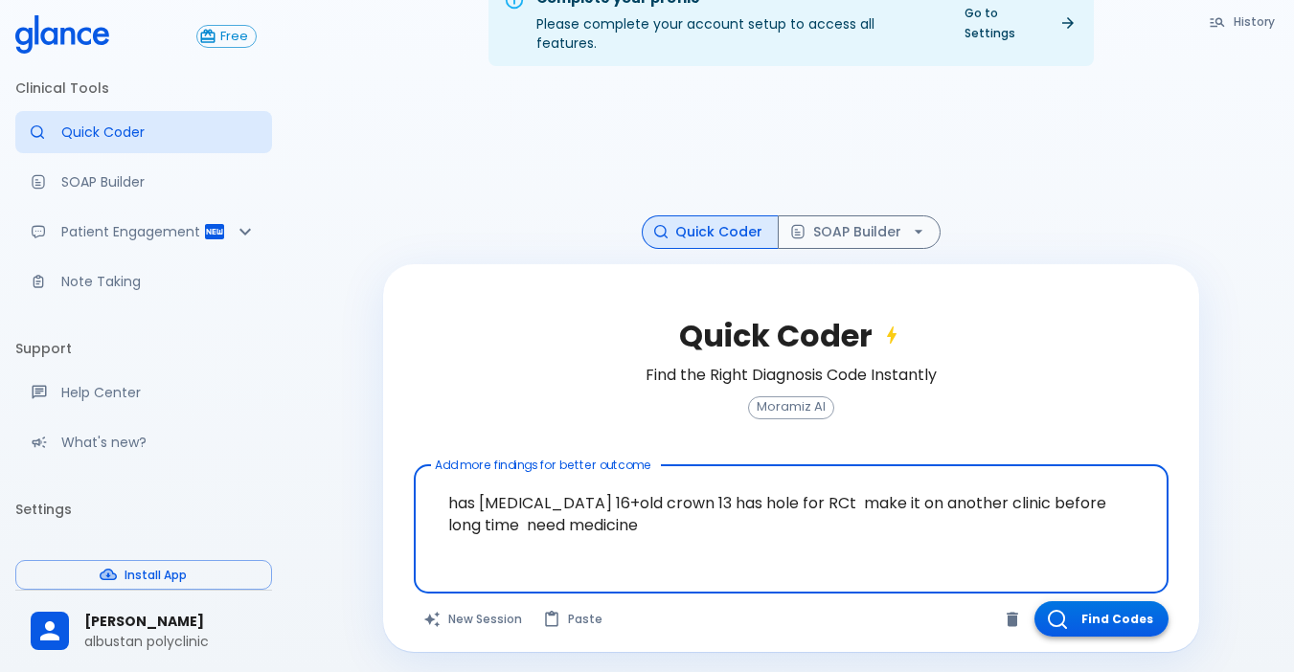
type textarea "has [MEDICAL_DATA] 16+old crown 13 has hole for RCt make it on another clinic b…"
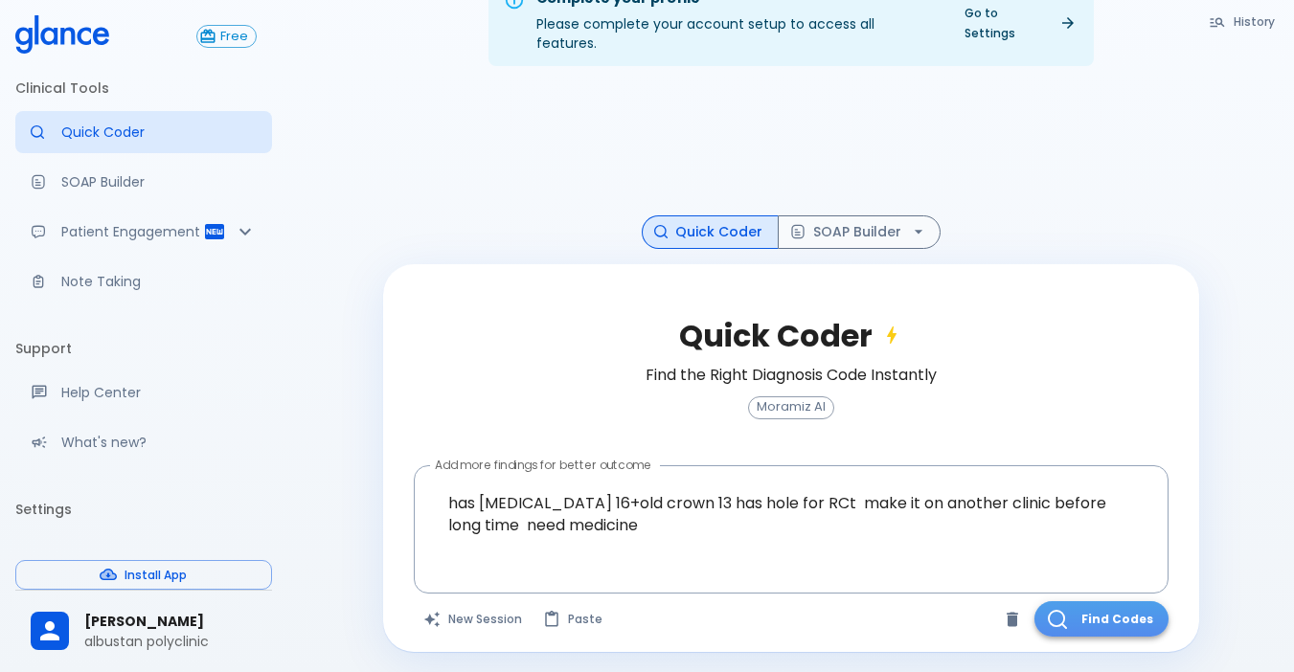
click at [1110, 601] on button "Find Codes" at bounding box center [1101, 618] width 134 height 35
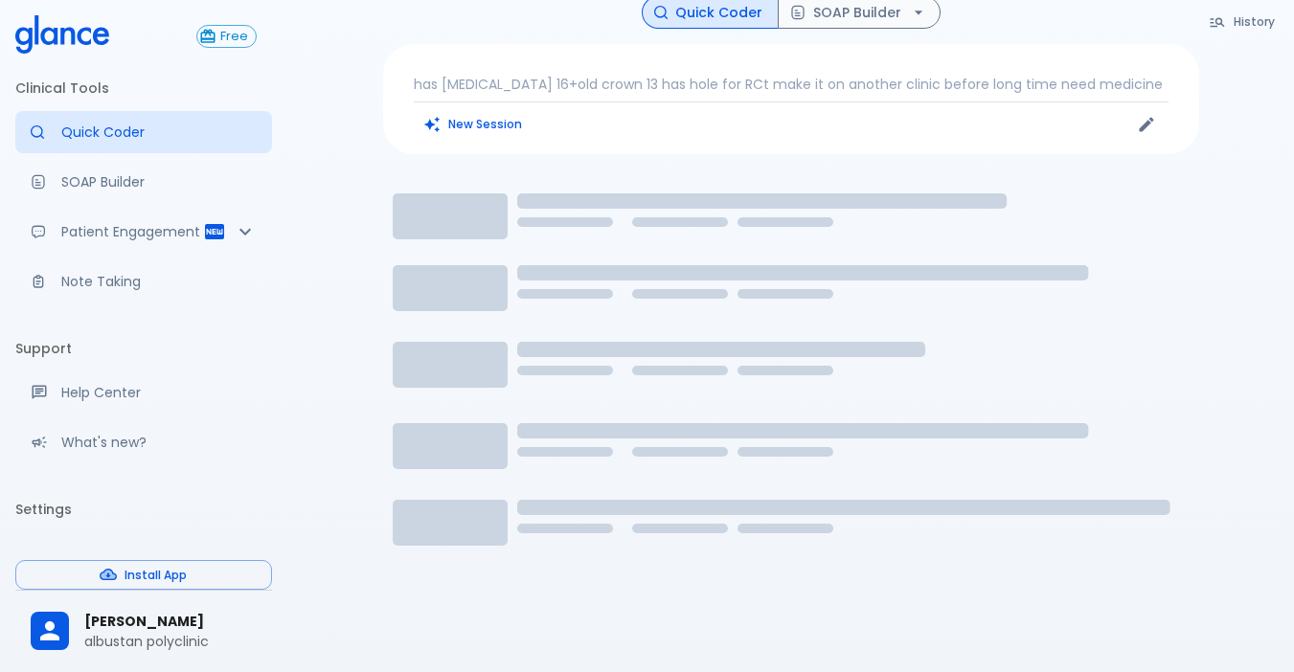
scroll to position [46, 0]
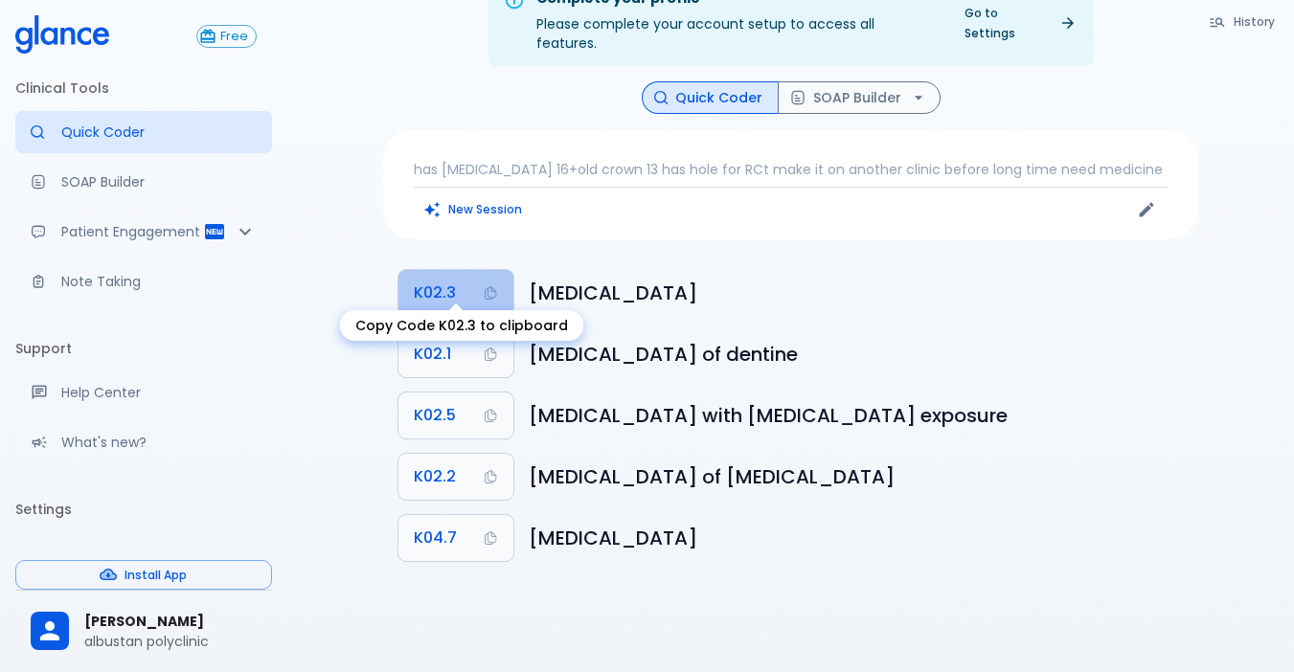
click at [429, 280] on span "K02.3" at bounding box center [435, 293] width 42 height 27
